Goal: Transaction & Acquisition: Subscribe to service/newsletter

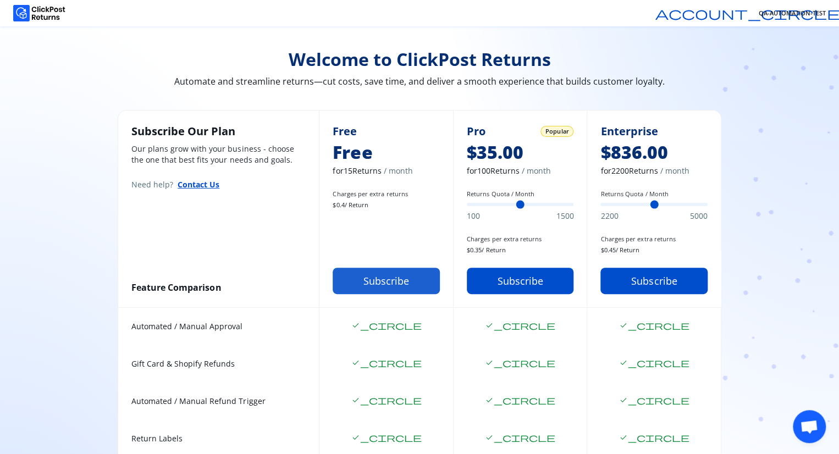
click at [382, 284] on button "Subscribe" at bounding box center [386, 281] width 107 height 26
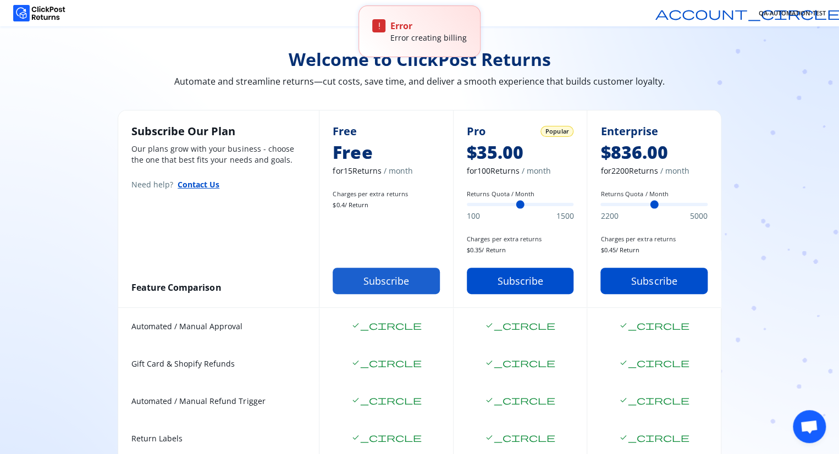
click at [375, 287] on button "Subscribe" at bounding box center [386, 281] width 107 height 26
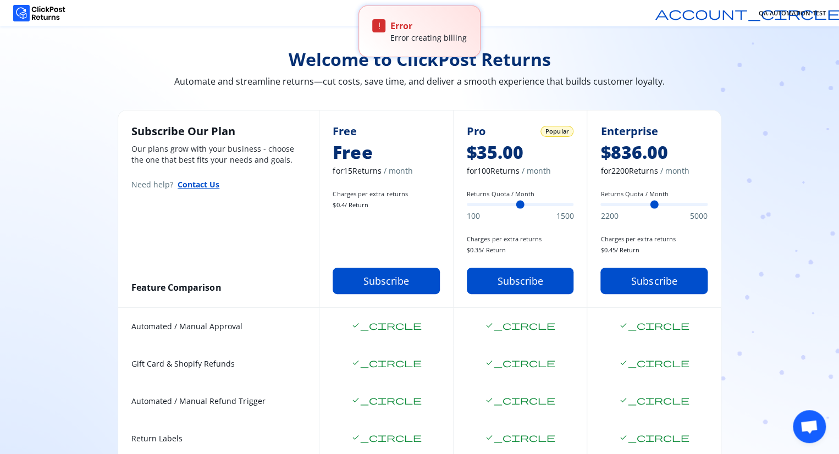
scroll to position [70, 0]
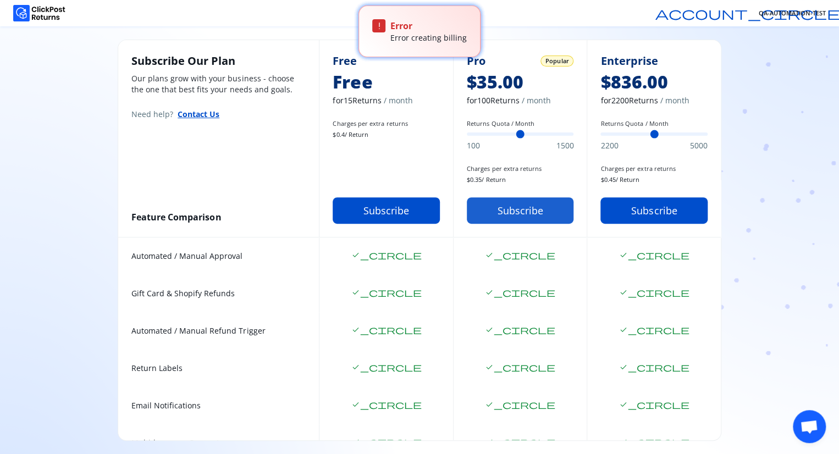
click at [499, 203] on button "Subscribe" at bounding box center [520, 210] width 107 height 26
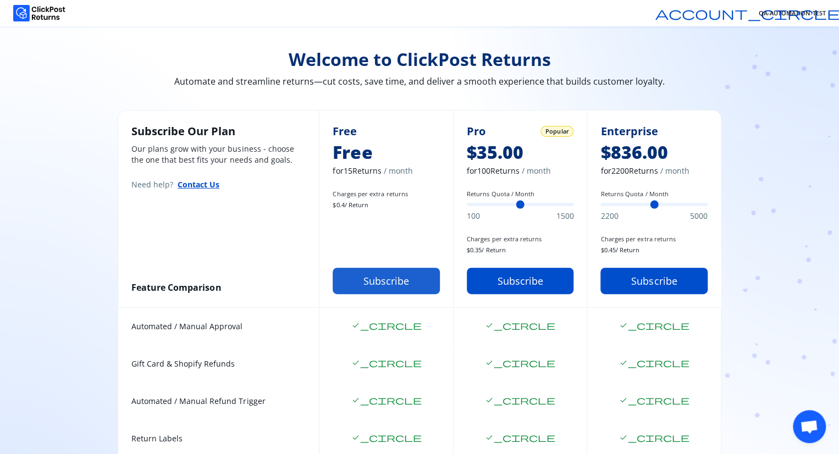
click at [399, 283] on button "Subscribe" at bounding box center [386, 281] width 107 height 26
